Goal: Task Accomplishment & Management: Complete application form

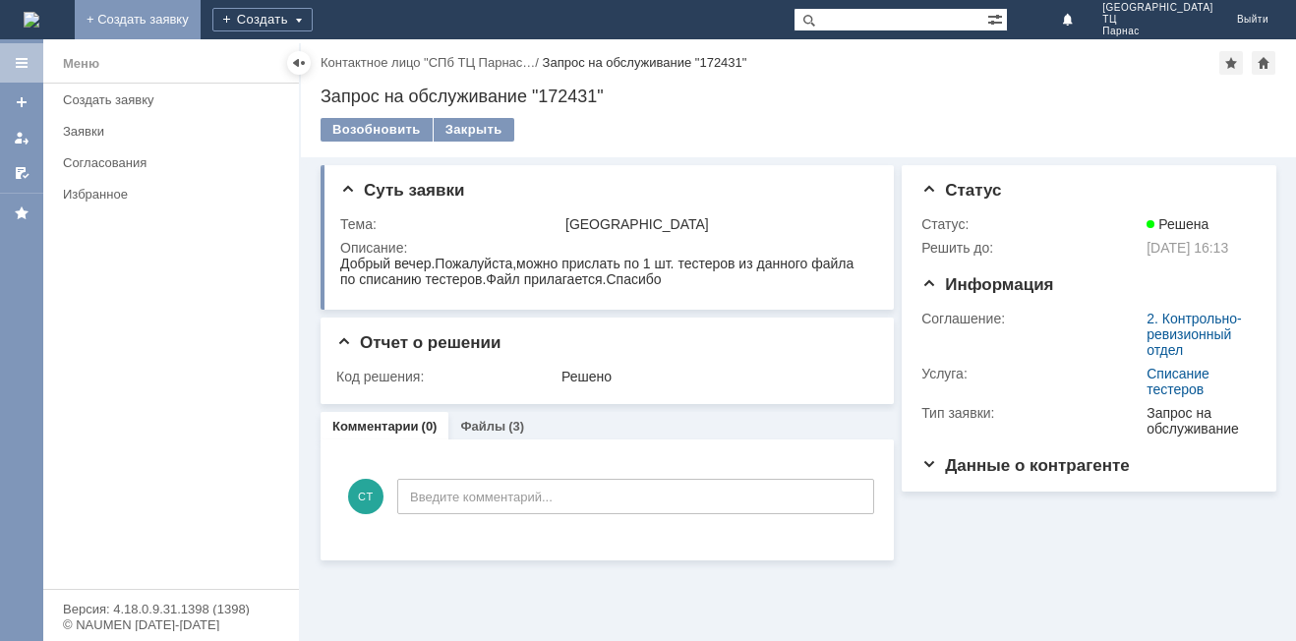
click at [201, 7] on link "+ Создать заявку" at bounding box center [138, 19] width 126 height 39
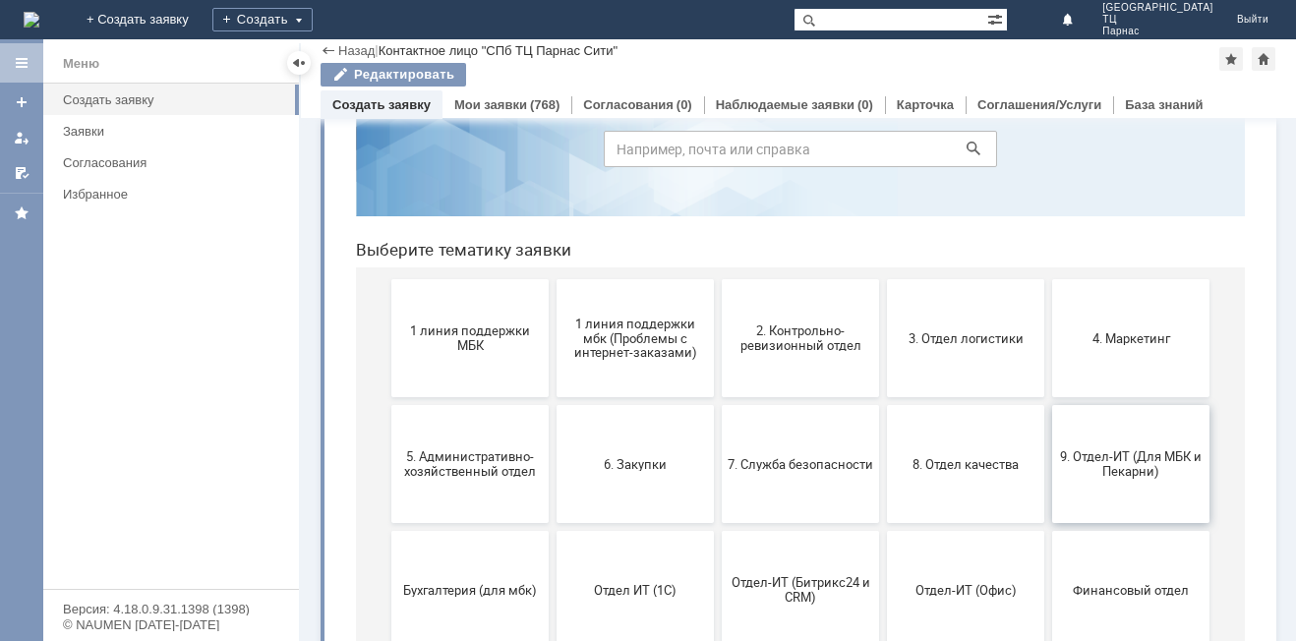
scroll to position [197, 0]
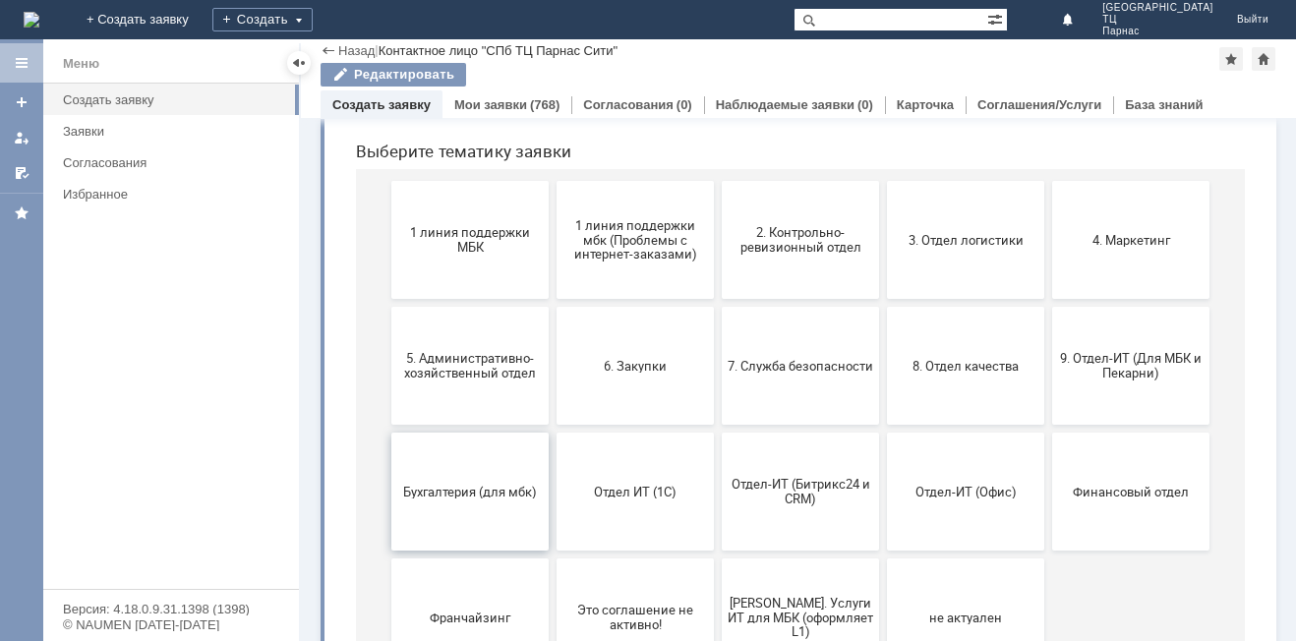
click at [462, 487] on span "Бухгалтерия (для мбк)" at bounding box center [470, 491] width 146 height 15
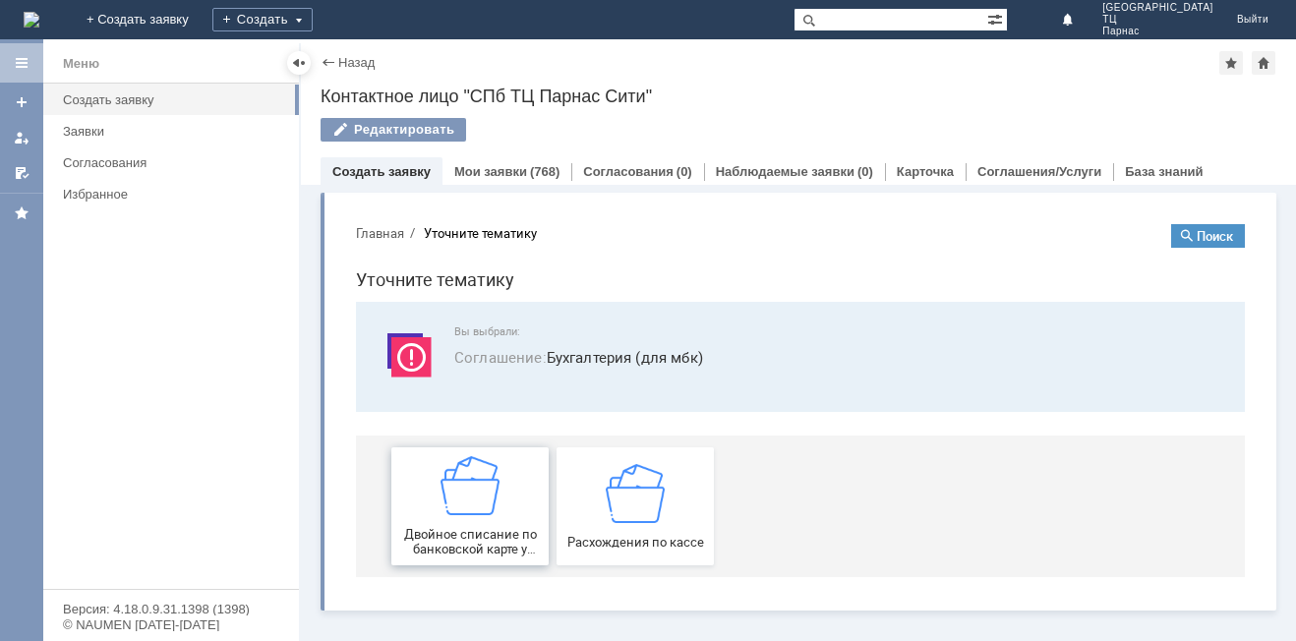
click at [487, 529] on span "Двойное списание по банковской карте у покупателя" at bounding box center [470, 542] width 146 height 30
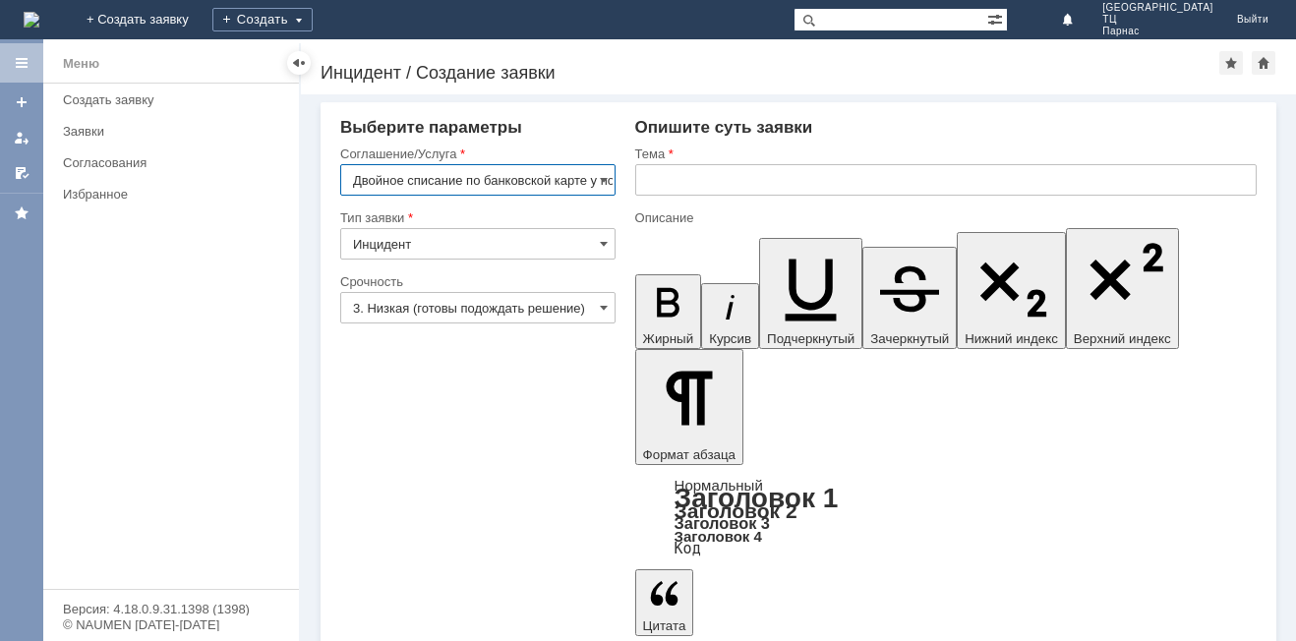
click at [654, 170] on input "text" at bounding box center [946, 179] width 622 height 31
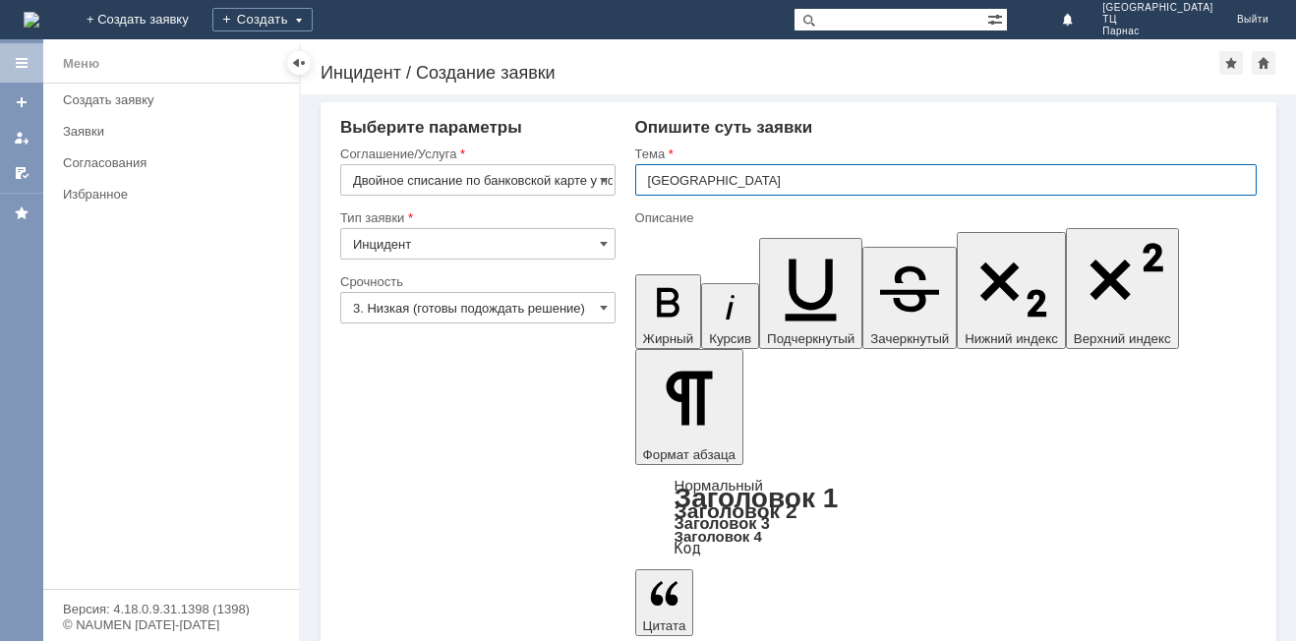
type input "[GEOGRAPHIC_DATA]"
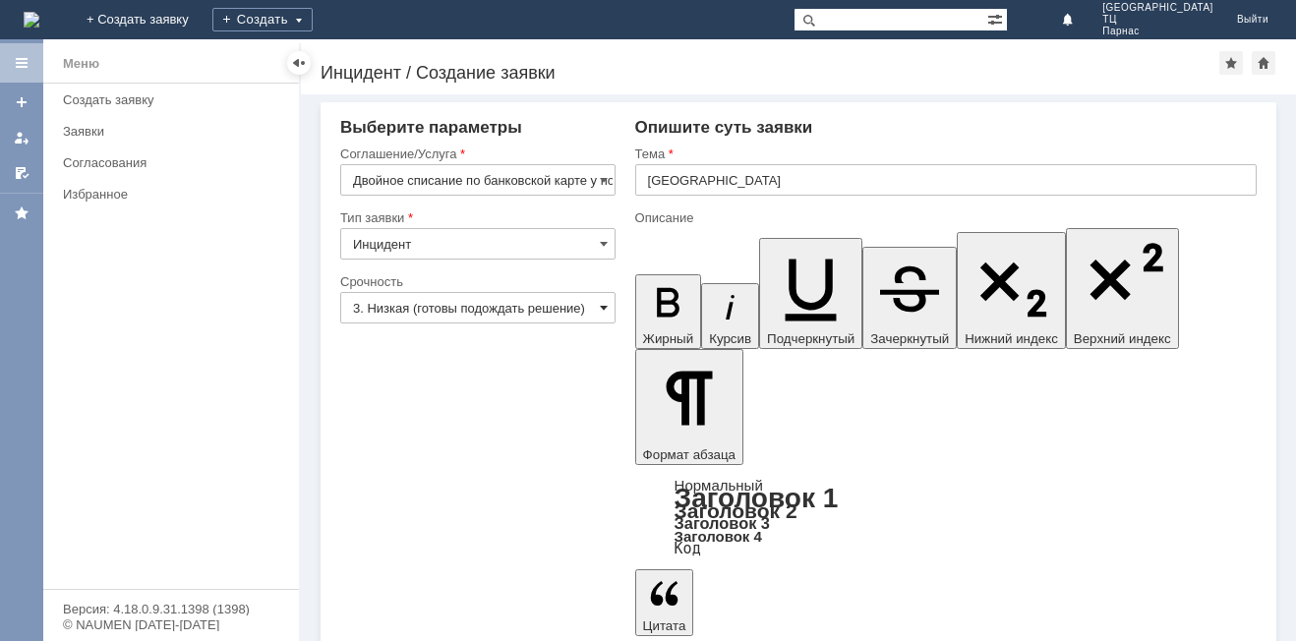
click at [600, 307] on span at bounding box center [604, 308] width 8 height 16
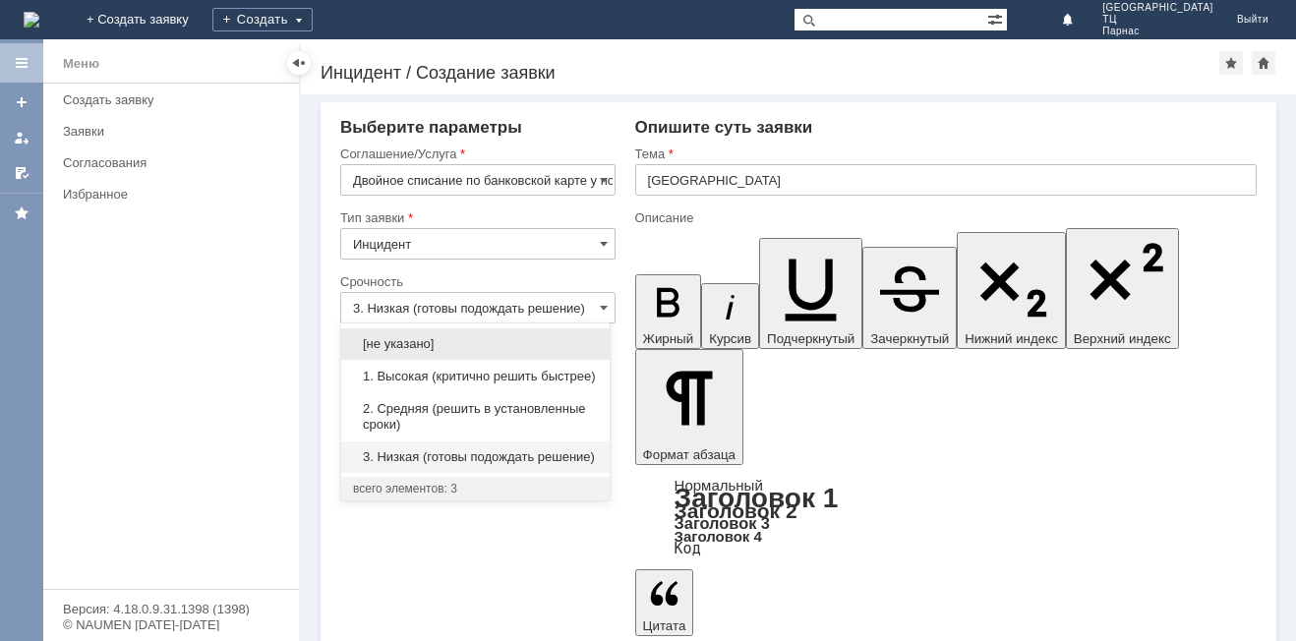
click at [446, 375] on span "1. Высокая (критично решить быстрее)" at bounding box center [475, 377] width 245 height 16
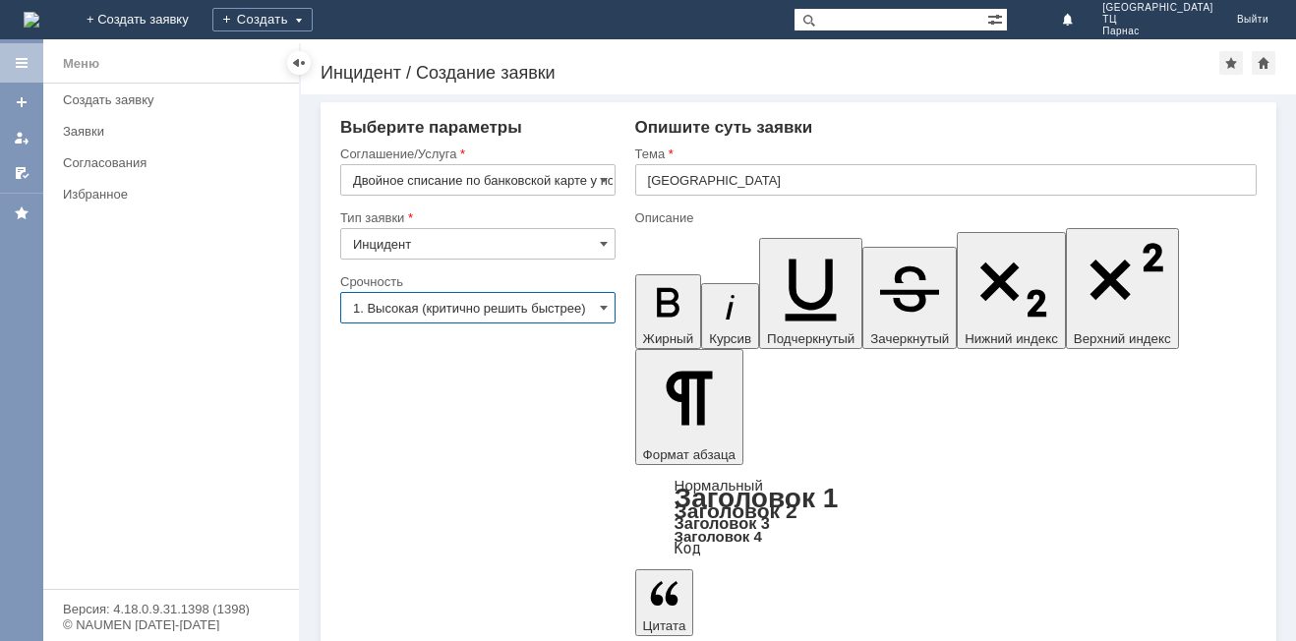
type input "1. Высокая (критично решить быстрее)"
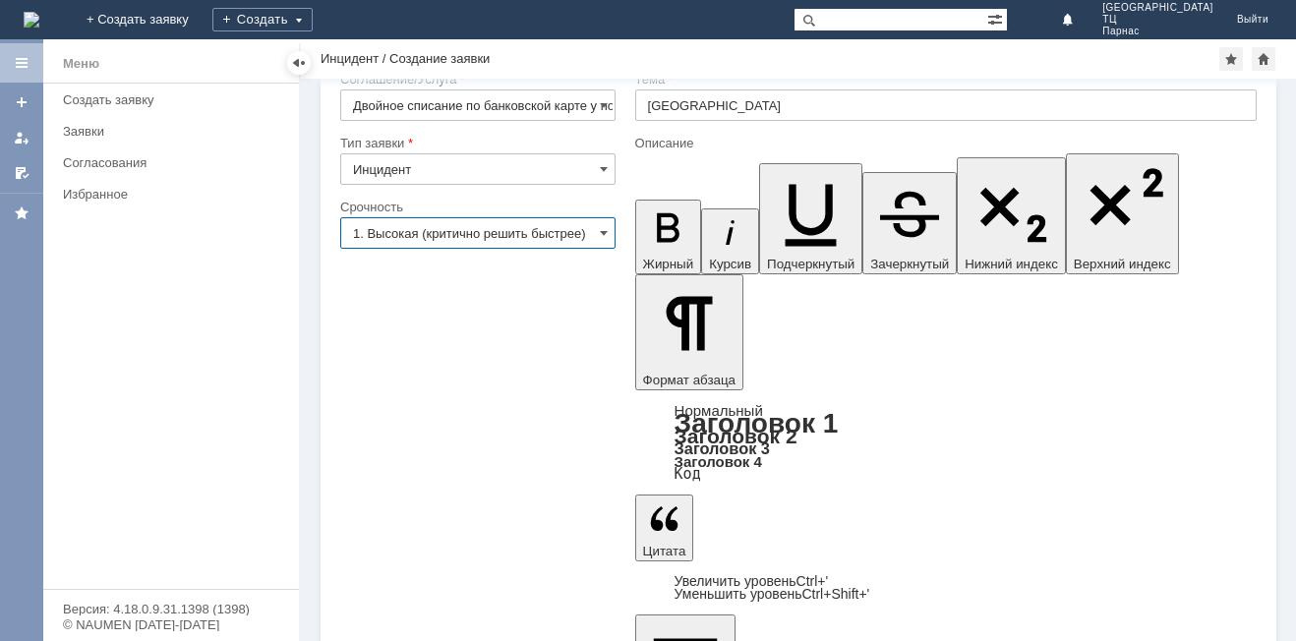
scroll to position [50, 0]
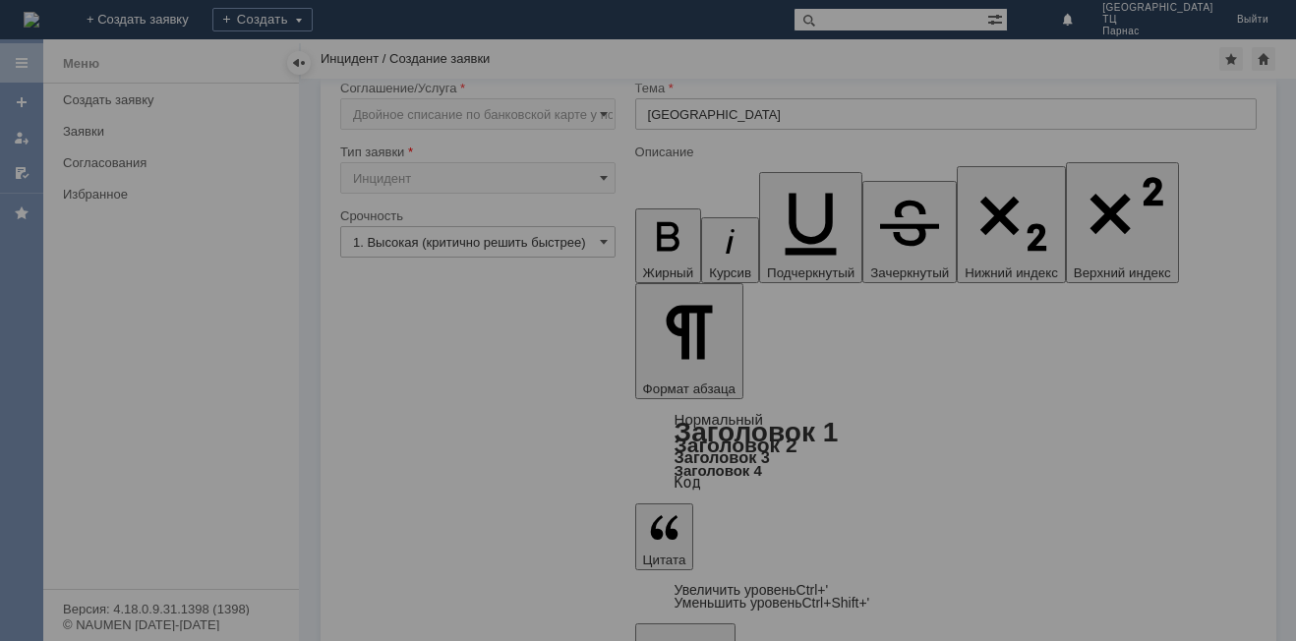
scroll to position [0, 0]
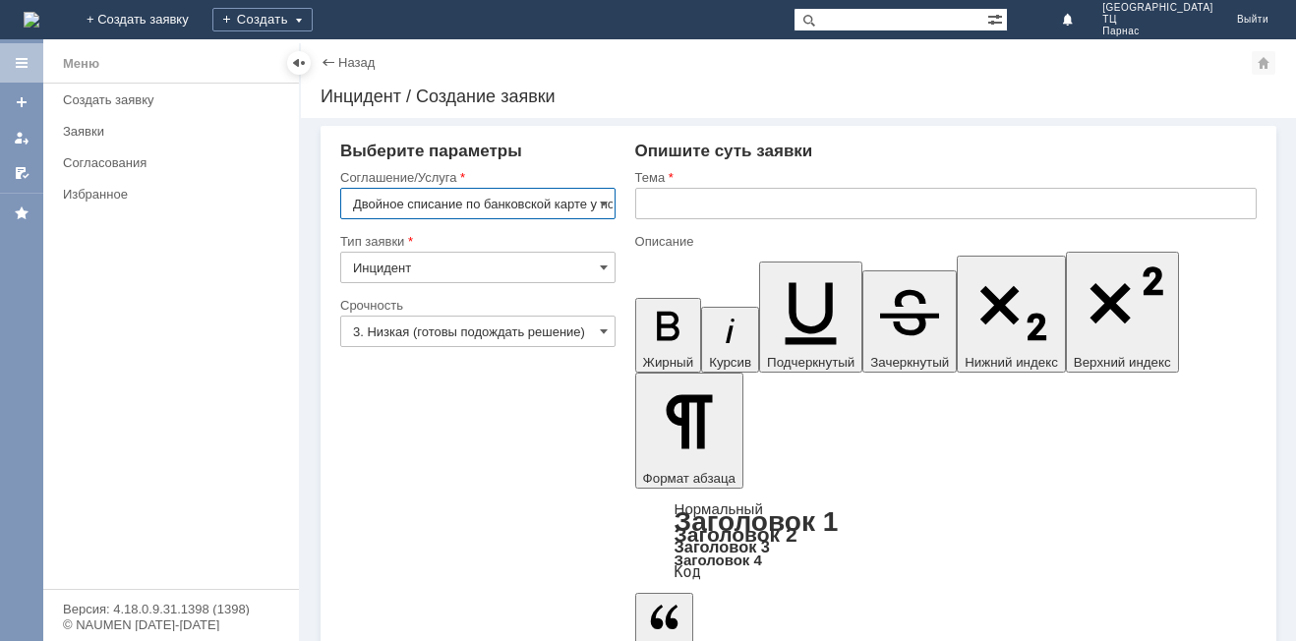
scroll to position [0, 62]
